Goal: Task Accomplishment & Management: Manage account settings

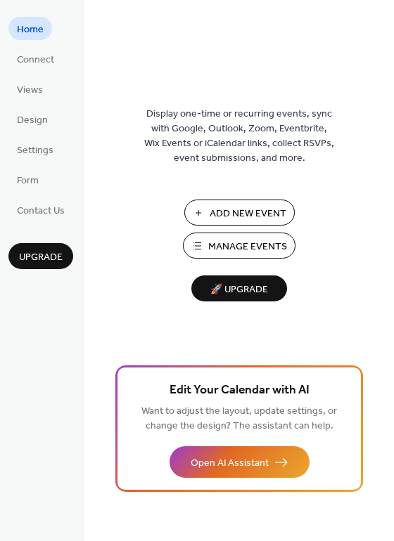
click at [226, 249] on span "Manage Events" at bounding box center [247, 247] width 79 height 15
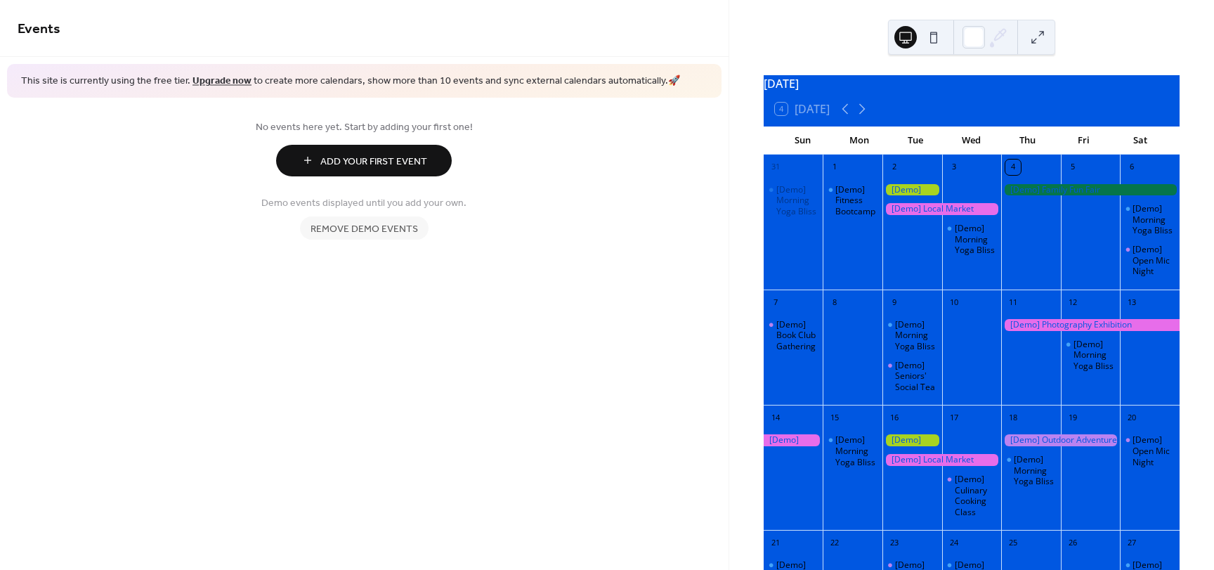
click at [909, 196] on div at bounding box center [913, 190] width 60 height 12
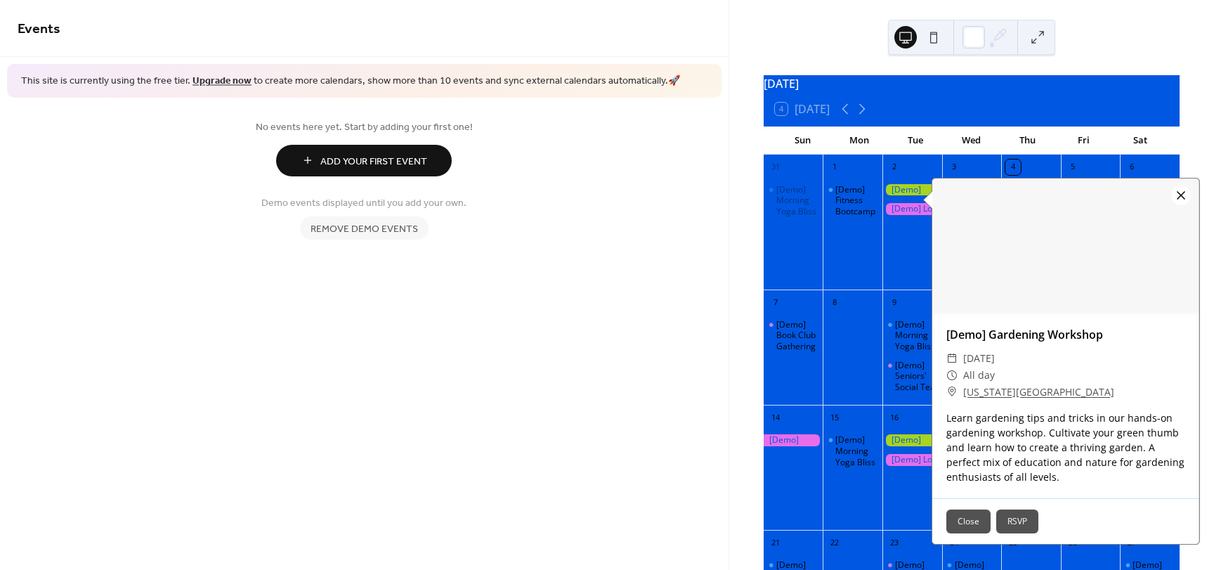
click at [1180, 197] on div at bounding box center [1182, 196] width 20 height 20
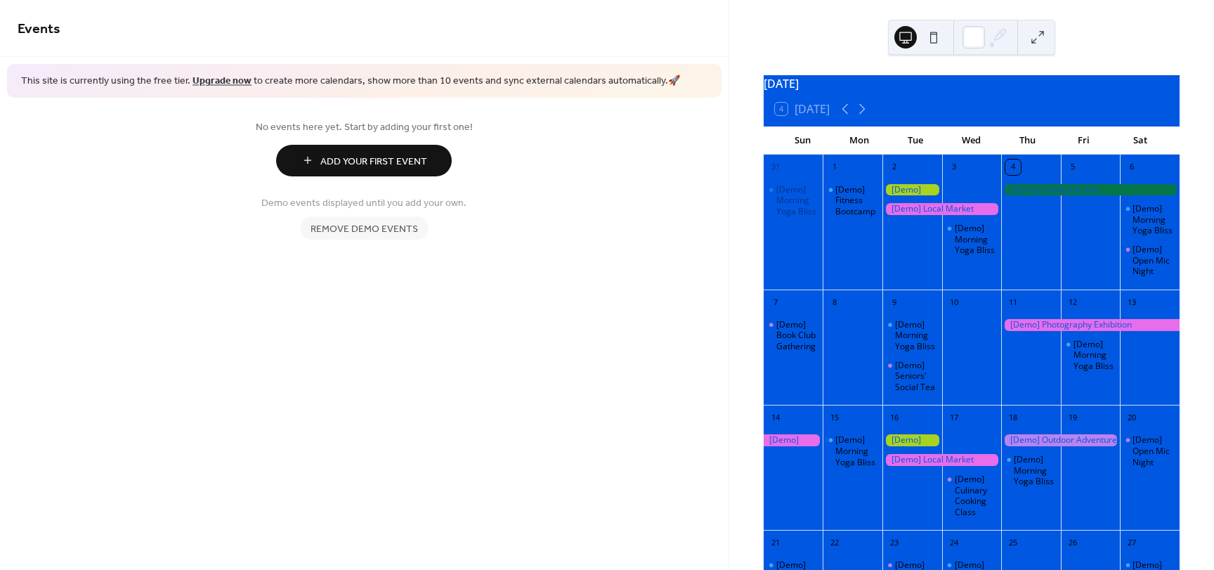
click at [375, 231] on span "Remove demo events" at bounding box center [365, 228] width 108 height 15
